Goal: Task Accomplishment & Management: Use online tool/utility

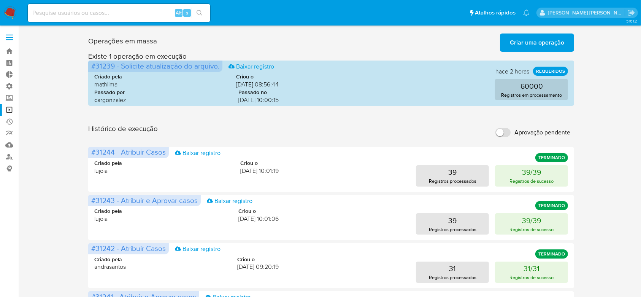
click at [532, 44] on span "Criar uma operação" at bounding box center [537, 42] width 54 height 17
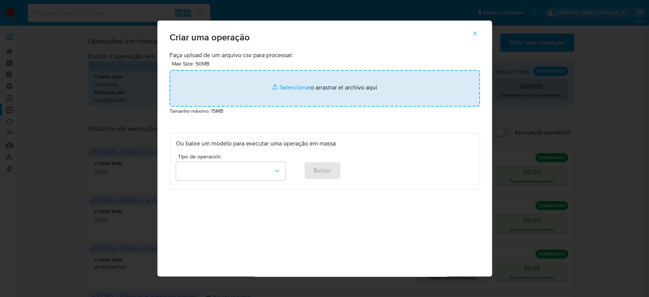
click at [290, 85] on input "file" at bounding box center [325, 88] width 310 height 37
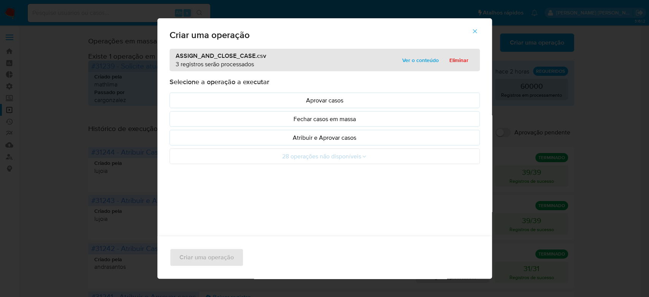
click at [425, 60] on span "Ver o conteúdo" at bounding box center [420, 60] width 37 height 11
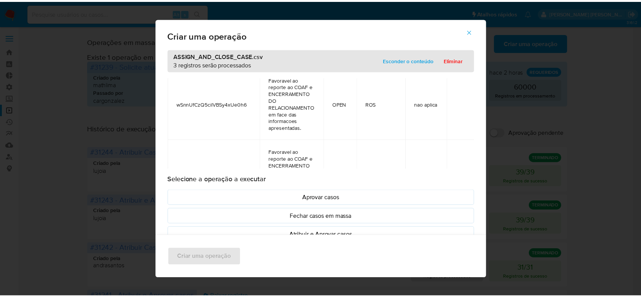
scroll to position [152, 0]
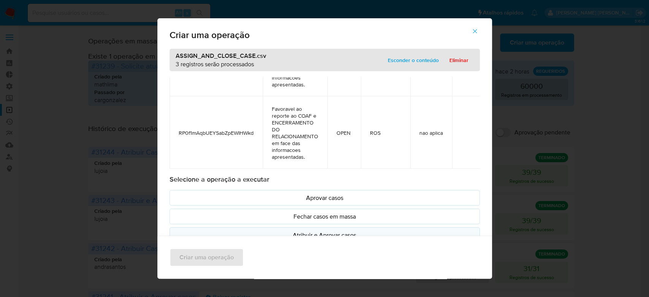
click at [303, 231] on p "Atribuir e Aprovar casos" at bounding box center [324, 235] width 297 height 9
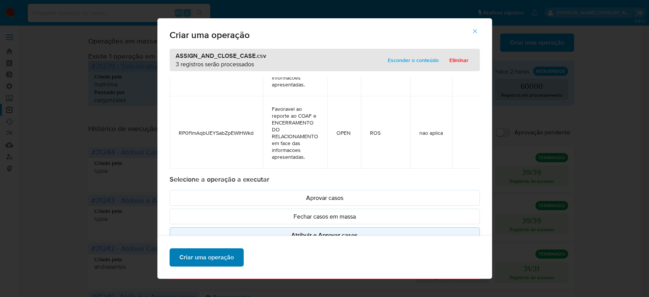
click at [203, 256] on span "Criar uma operação" at bounding box center [207, 257] width 54 height 17
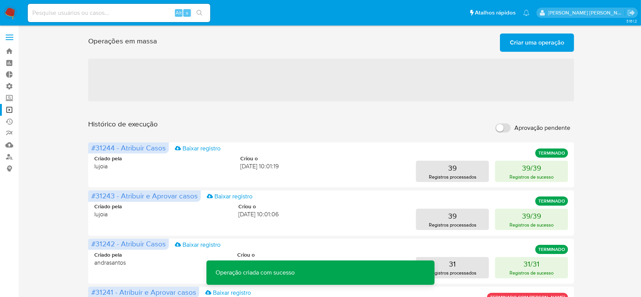
click at [531, 46] on span "Criar uma operação" at bounding box center [537, 42] width 54 height 17
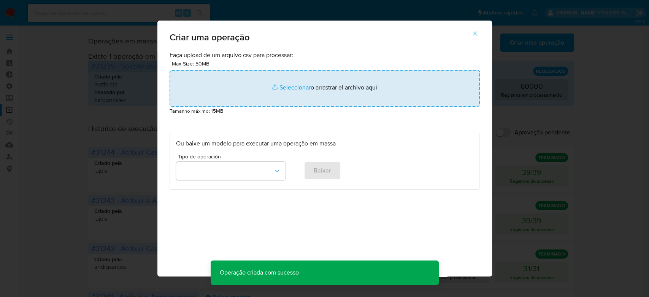
click at [301, 87] on input "file" at bounding box center [325, 88] width 310 height 37
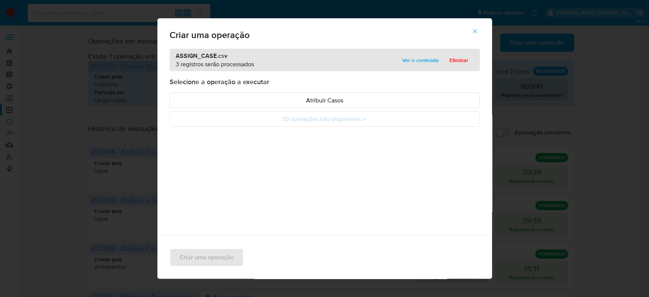
click at [420, 63] on span "Ver o conteúdo" at bounding box center [420, 60] width 37 height 11
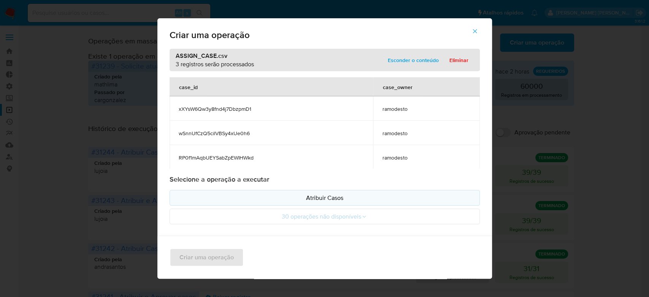
click at [307, 200] on p "Atribuir Casos" at bounding box center [324, 197] width 297 height 9
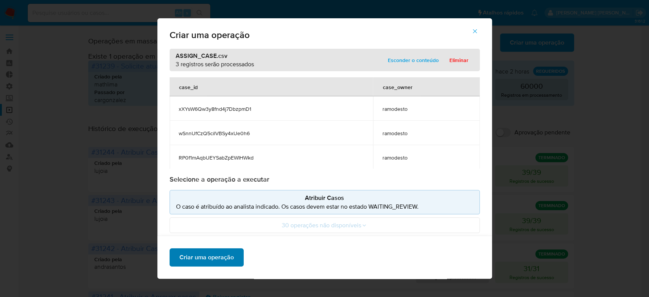
click at [198, 257] on span "Criar uma operação" at bounding box center [207, 257] width 54 height 17
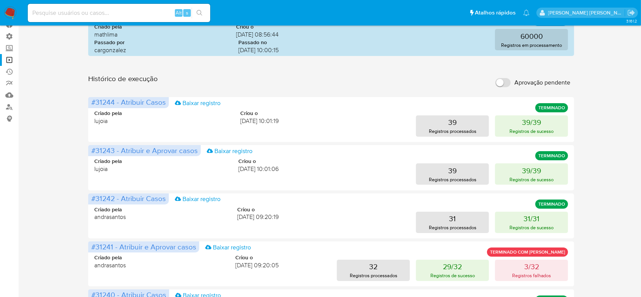
scroll to position [0, 0]
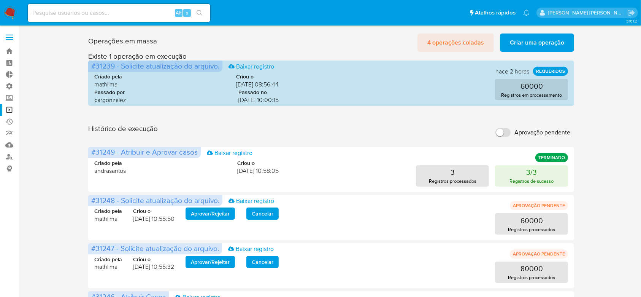
click at [450, 41] on span "4 operações coladas" at bounding box center [456, 42] width 57 height 17
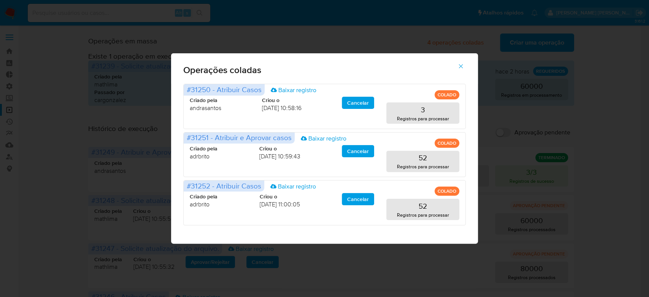
click at [464, 67] on icon "button" at bounding box center [461, 66] width 7 height 7
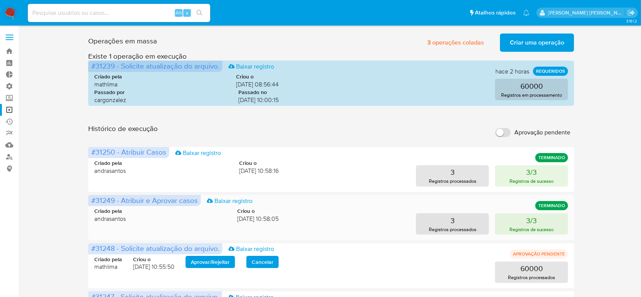
click at [147, 216] on div "Criado pela andrasantos Criou o [DATE] 10:58:05" at bounding box center [186, 214] width 184 height 15
click at [447, 227] on p "Registros processados" at bounding box center [453, 229] width 48 height 7
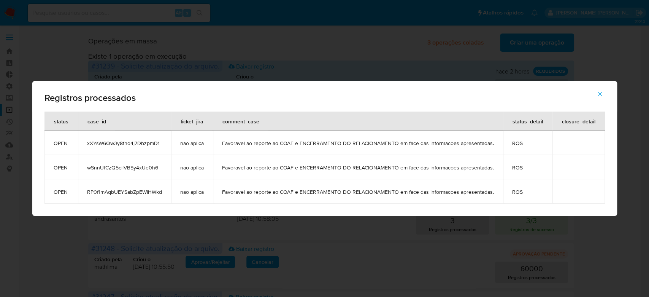
click at [597, 94] on icon "button" at bounding box center [600, 94] width 7 height 7
